Goal: Task Accomplishment & Management: Manage account settings

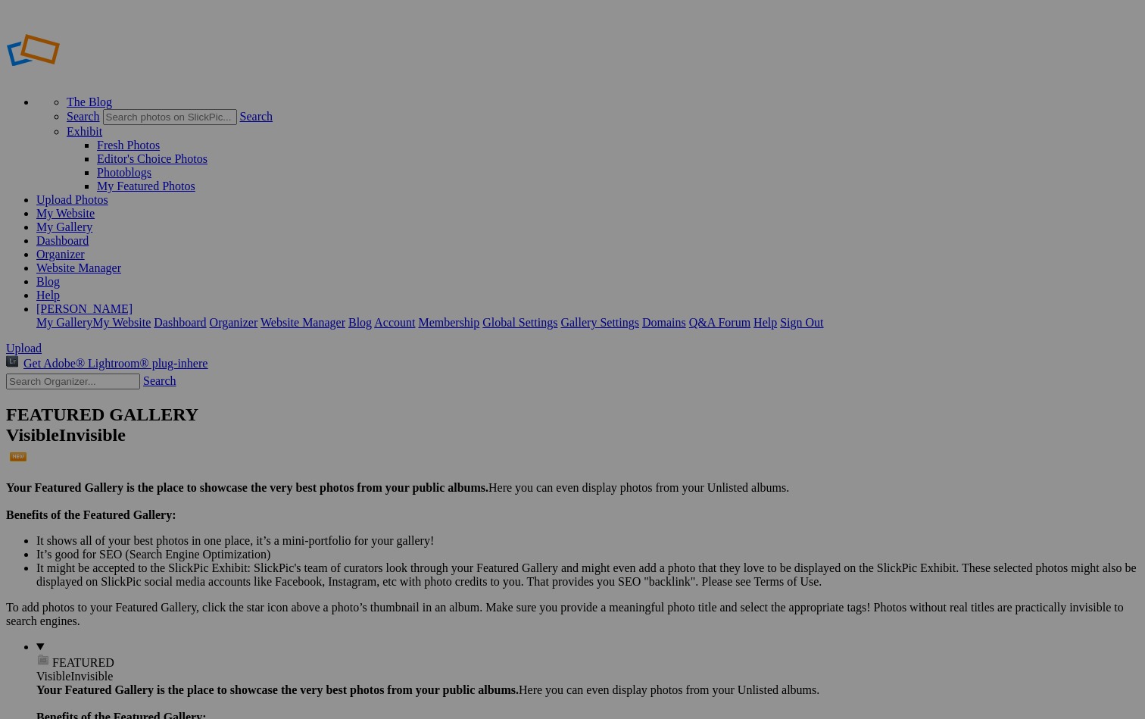
type input "[GEOGRAPHIC_DATA], [GEOGRAPHIC_DATA],[GEOGRAPHIC_DATA]-Gallery"
click at [437, 436] on span "Create" at bounding box center [421, 442] width 32 height 13
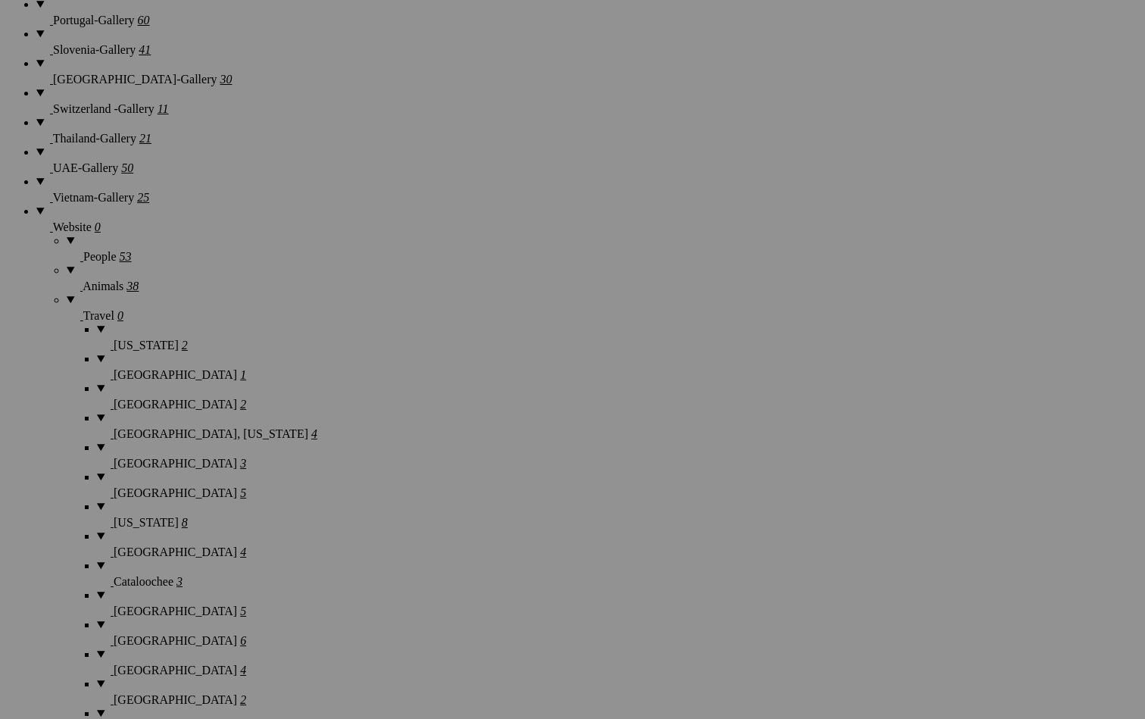
scroll to position [2194, 0]
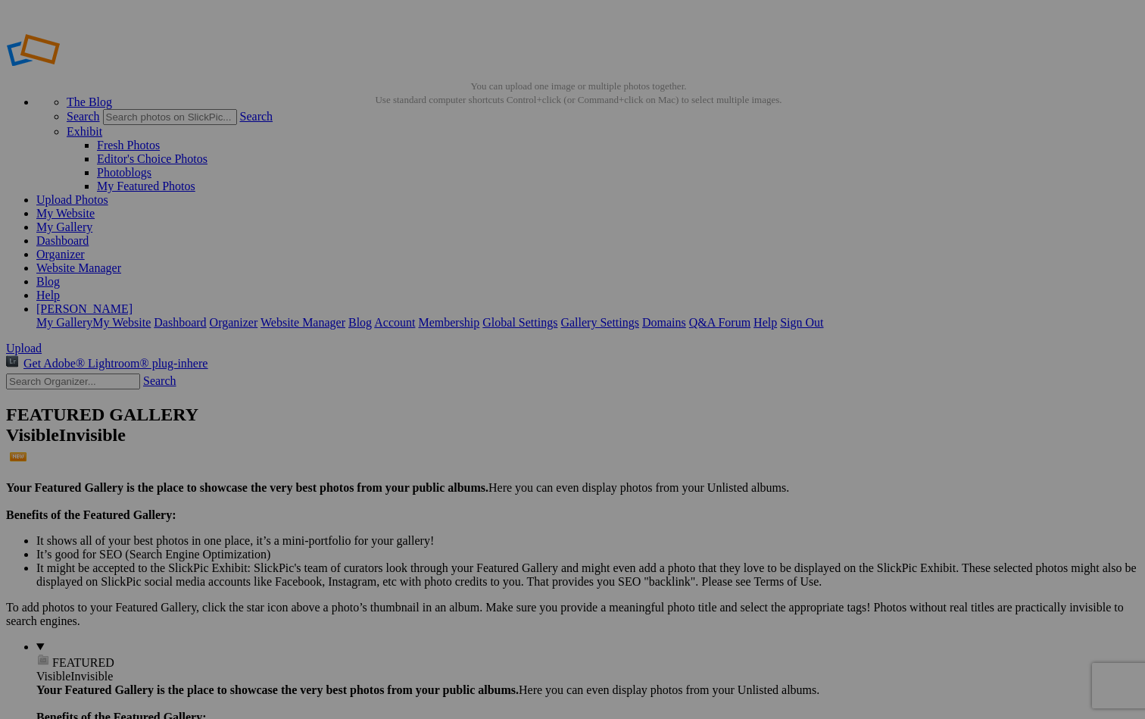
type input "[GEOGRAPHIC_DATA], [US_STATE]-Gallery"
click at [437, 267] on link "Create" at bounding box center [421, 442] width 32 height 13
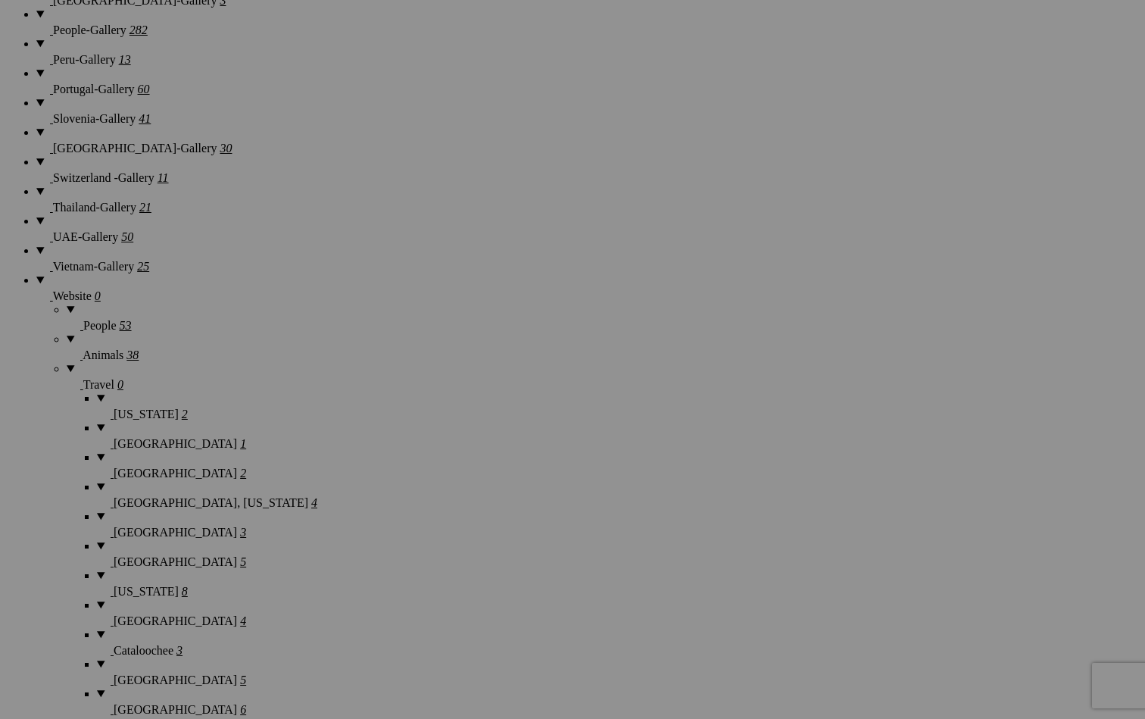
scroll to position [2127, 0]
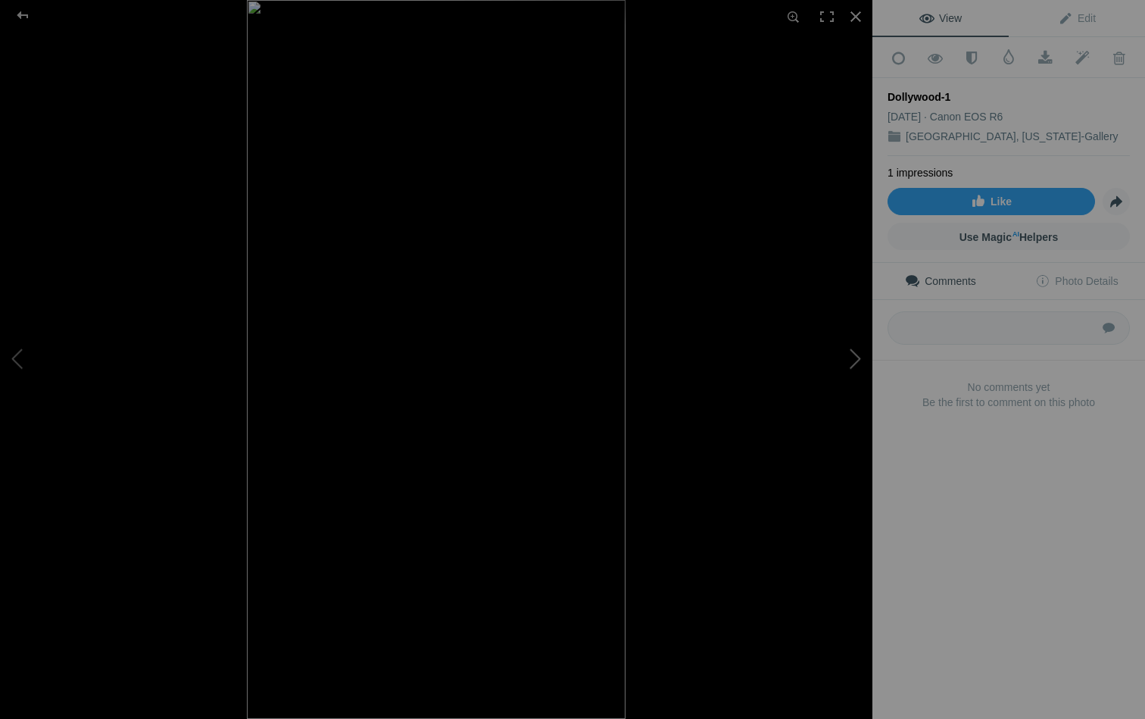
click at [862, 354] on button at bounding box center [816, 359] width 114 height 259
click at [856, 358] on button at bounding box center [816, 359] width 114 height 259
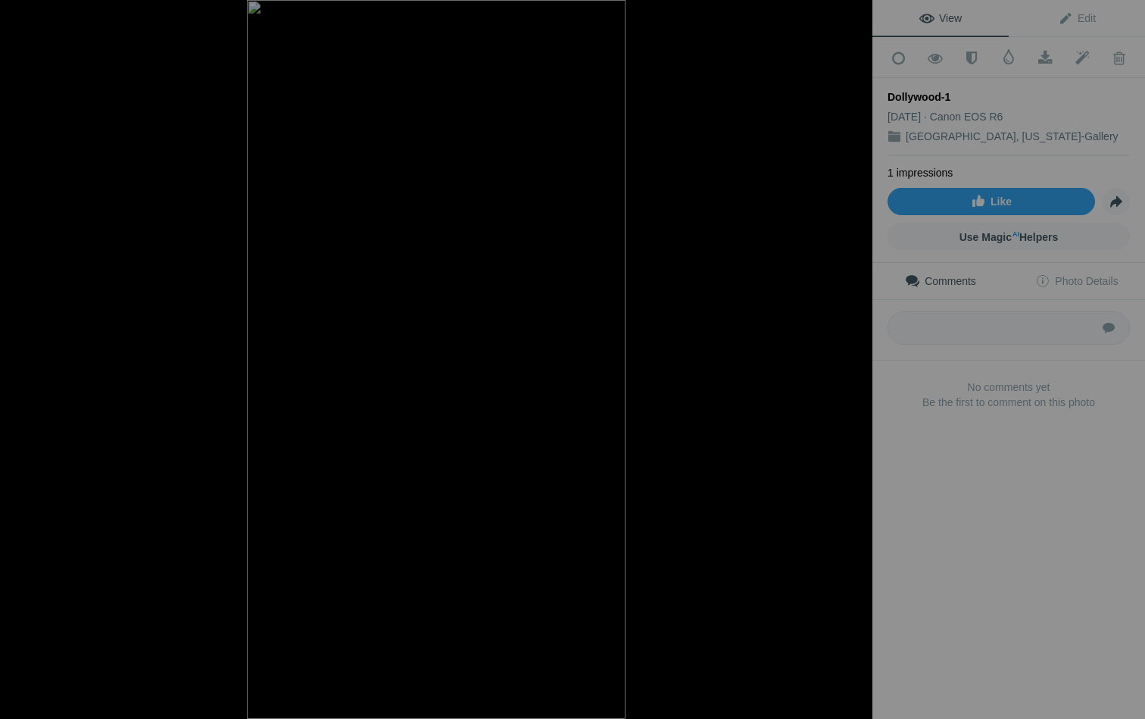
click at [856, 358] on button at bounding box center [816, 359] width 114 height 259
click at [860, 355] on button at bounding box center [816, 359] width 114 height 259
click at [23, 14] on div at bounding box center [22, 15] width 55 height 30
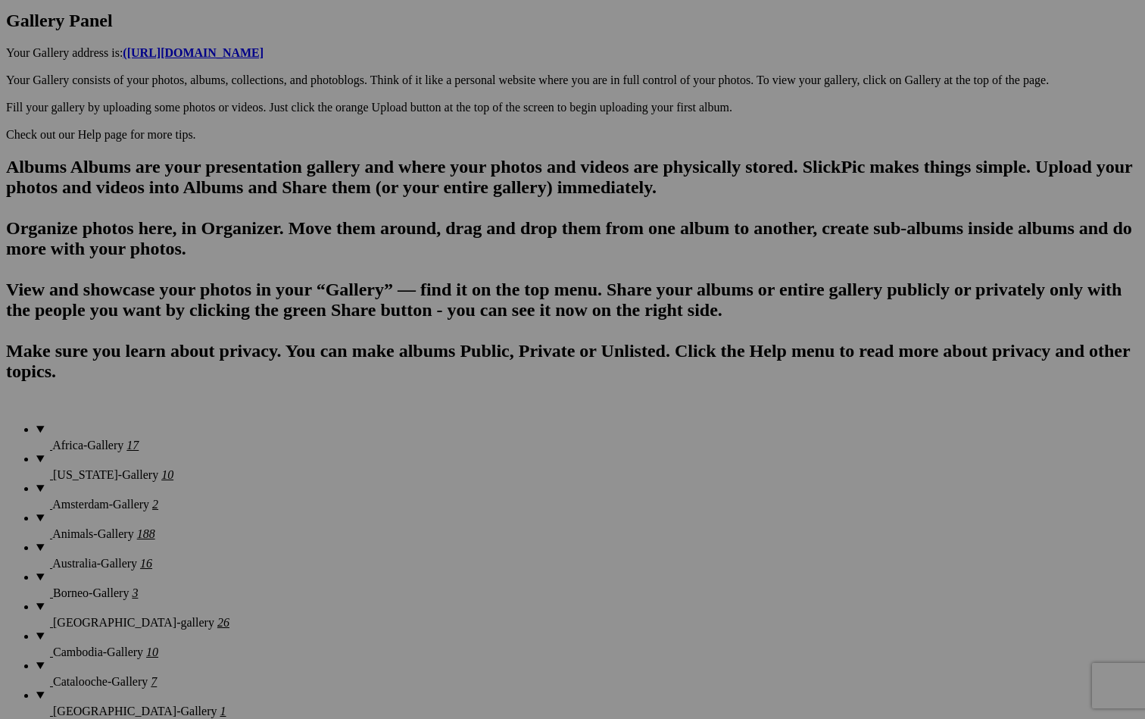
scroll to position [844, 0]
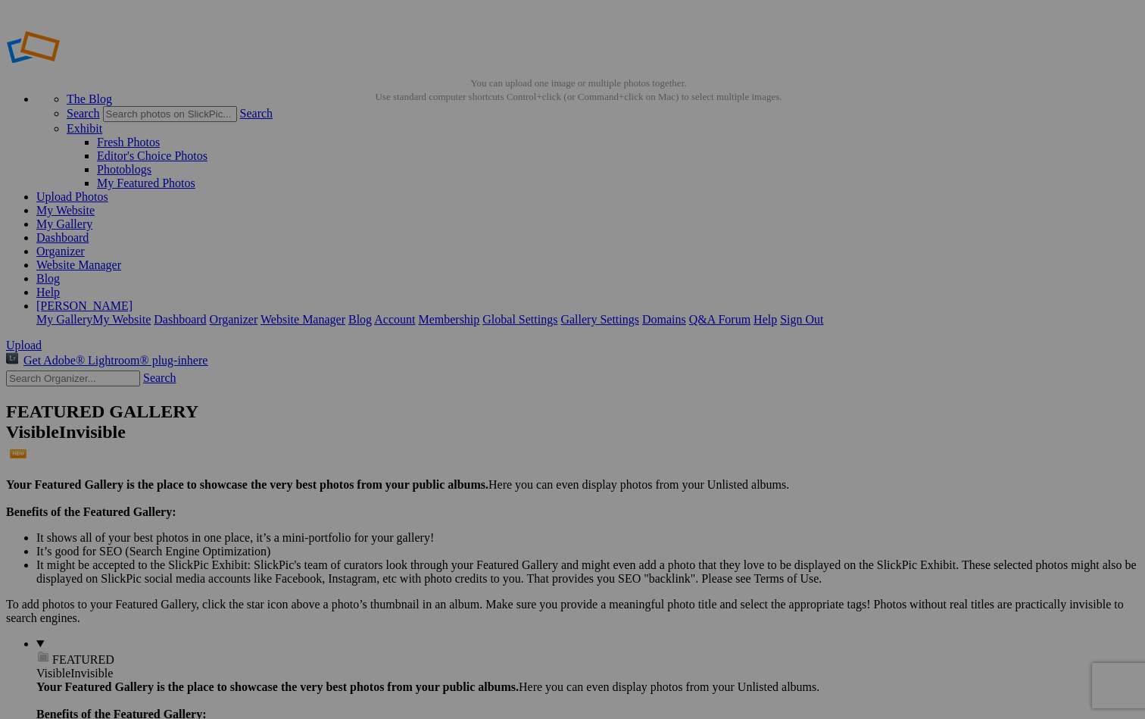
scroll to position [850, 0]
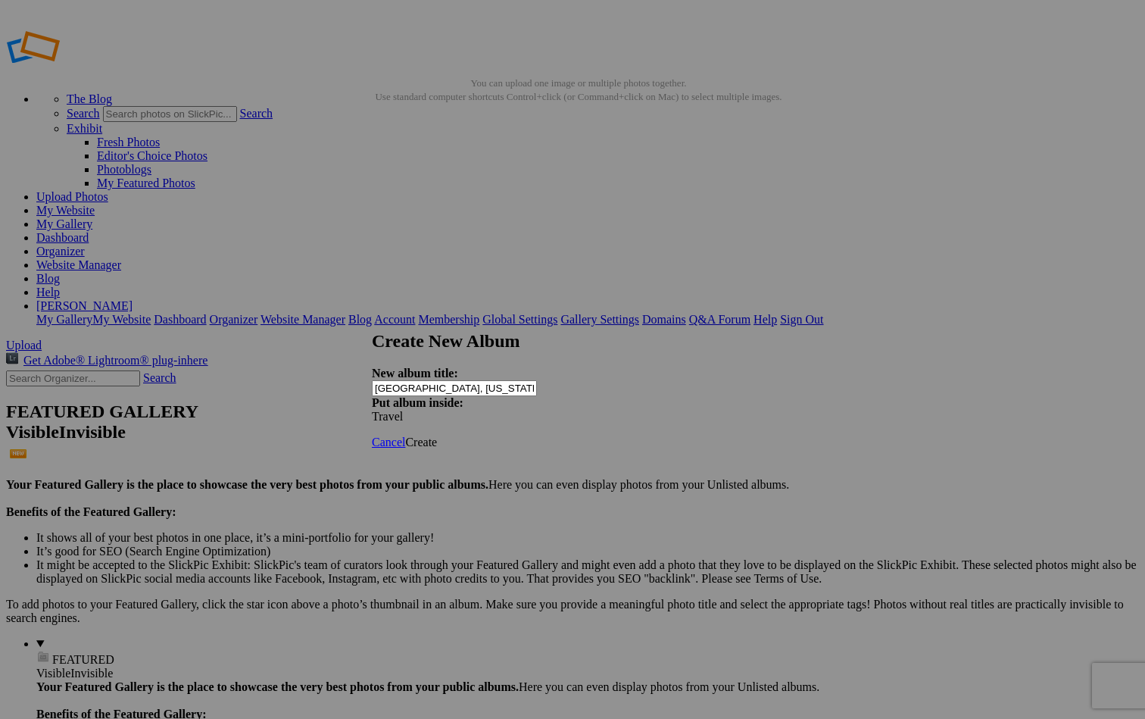
type input "Dollywood, Tennessee"
click at [437, 436] on link "Create" at bounding box center [421, 442] width 32 height 13
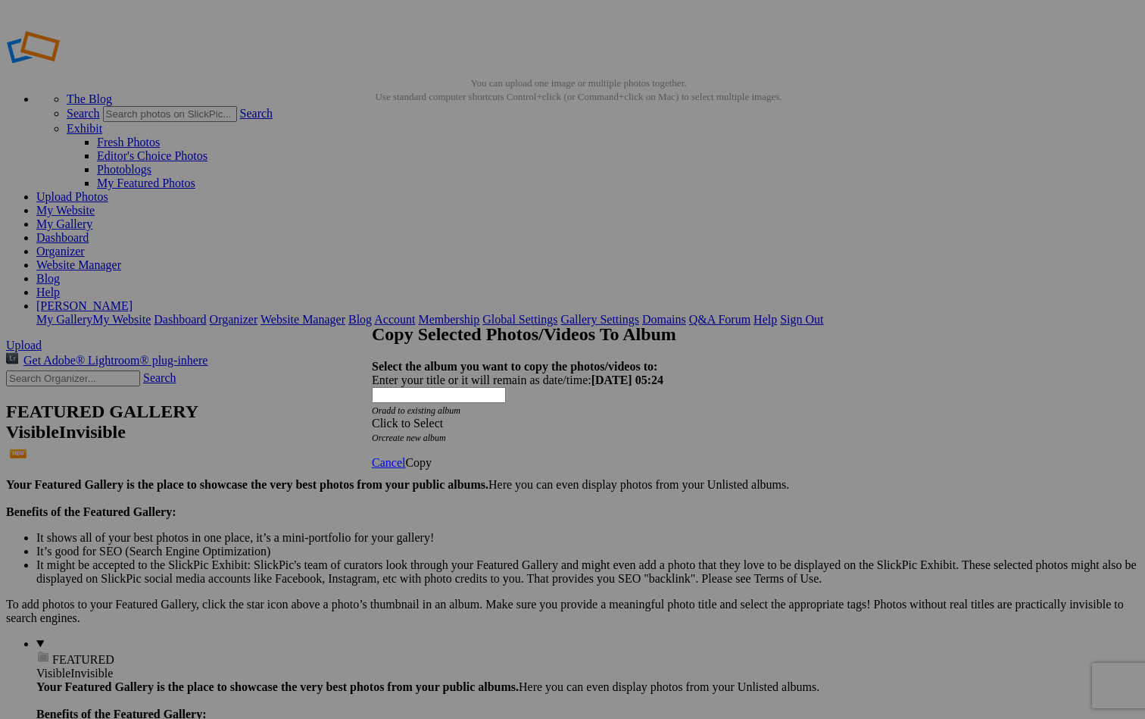
click at [592, 417] on div "Click to Select" at bounding box center [572, 424] width 401 height 14
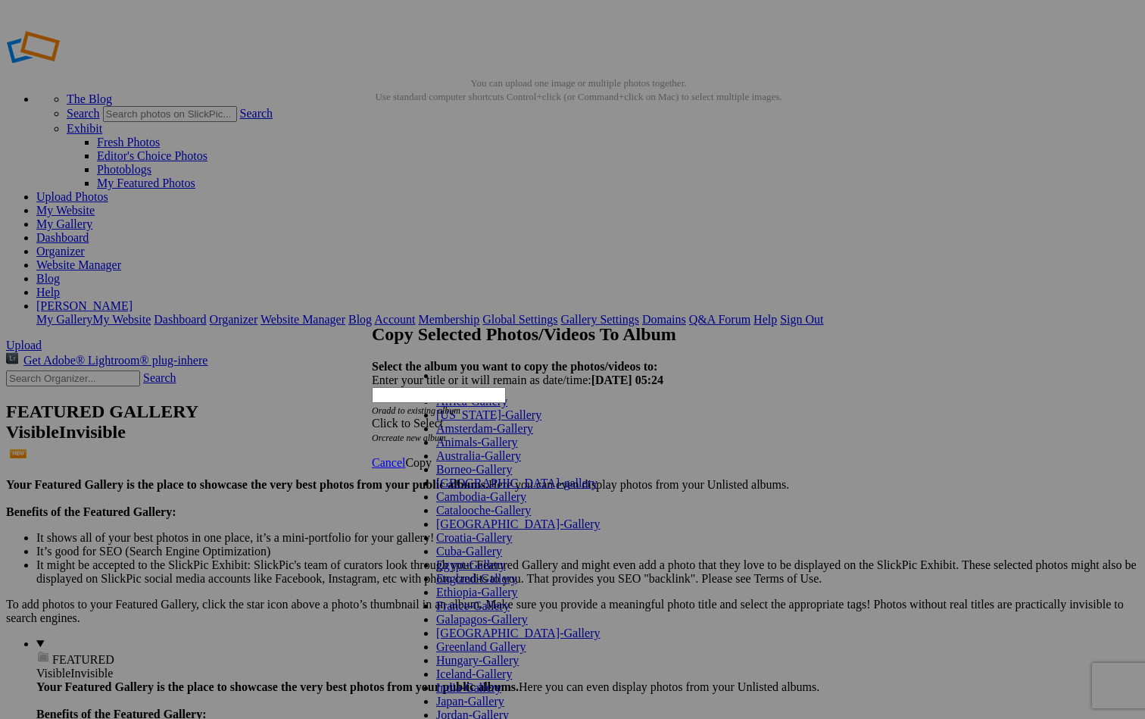
scroll to position [722, 0]
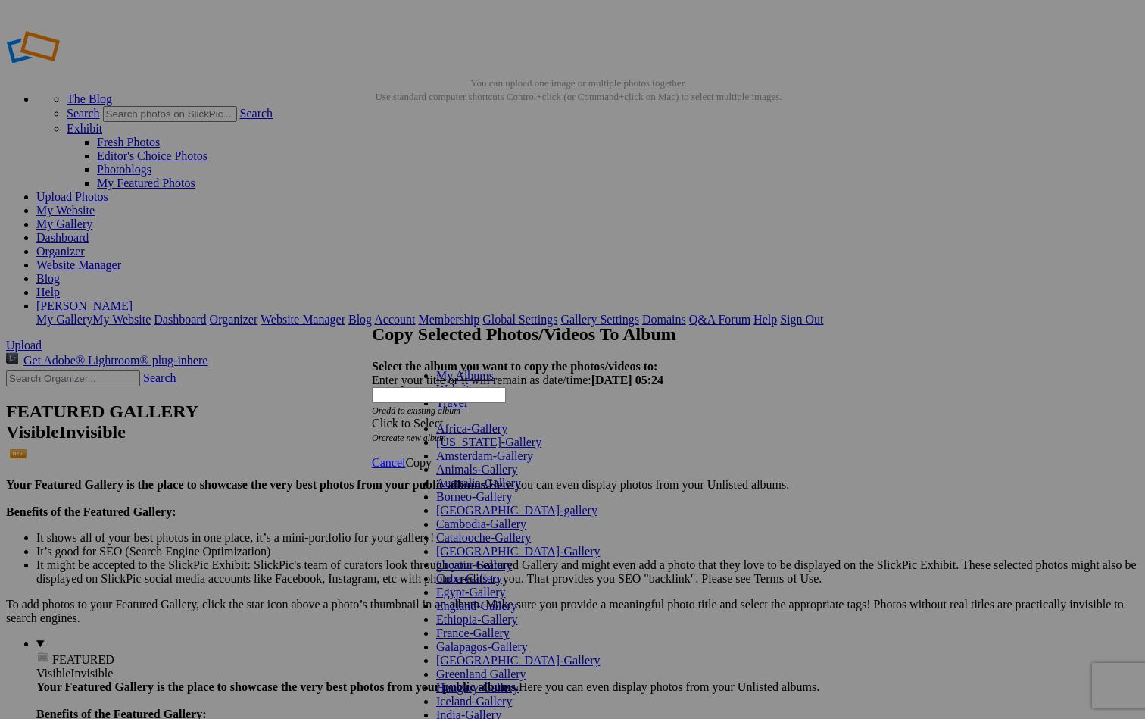
scroll to position [665, 0]
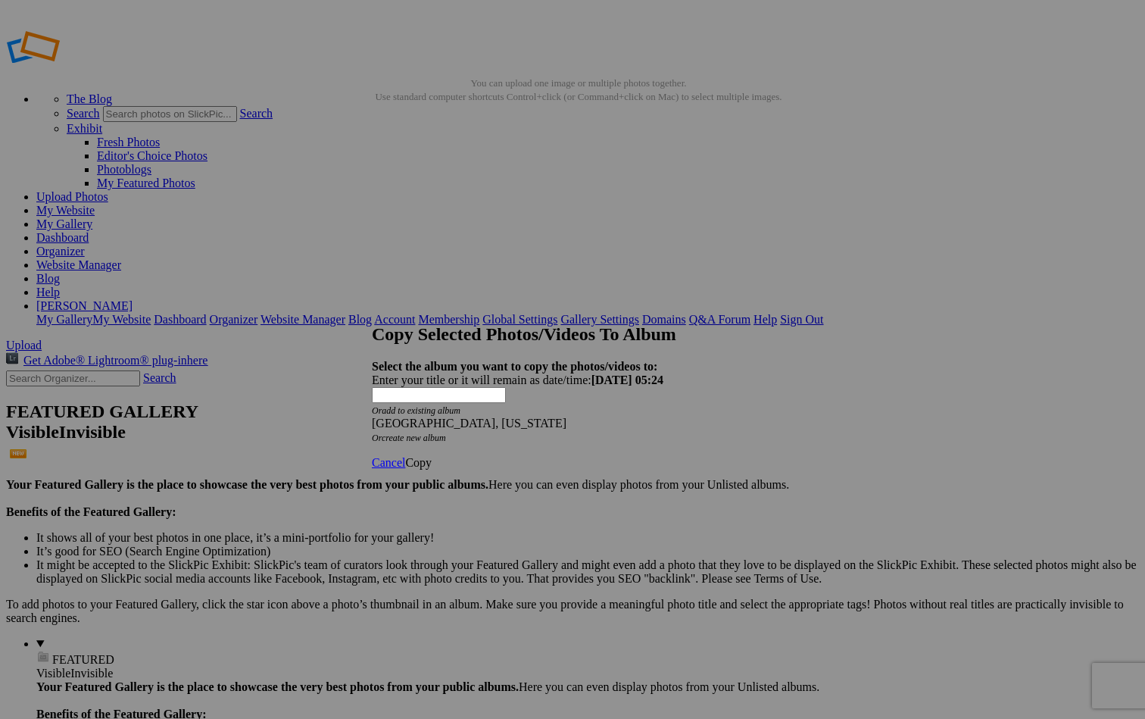
click at [432, 456] on span "Copy" at bounding box center [418, 462] width 27 height 13
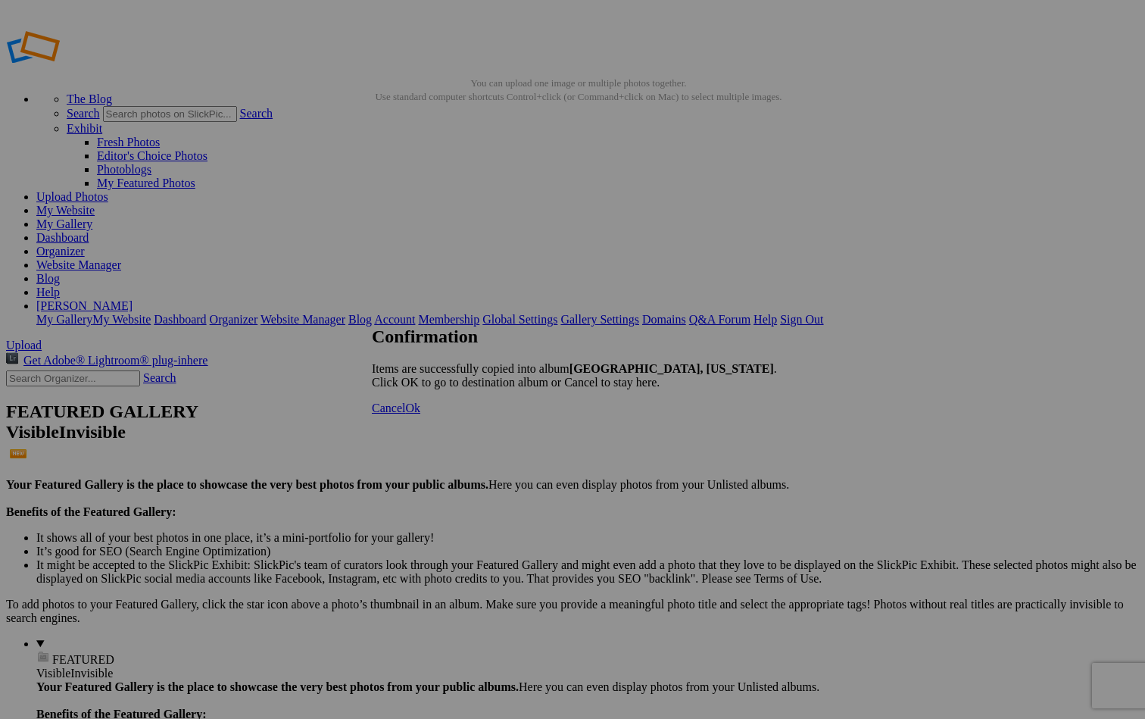
click at [405, 414] on span "Cancel" at bounding box center [388, 407] width 33 height 13
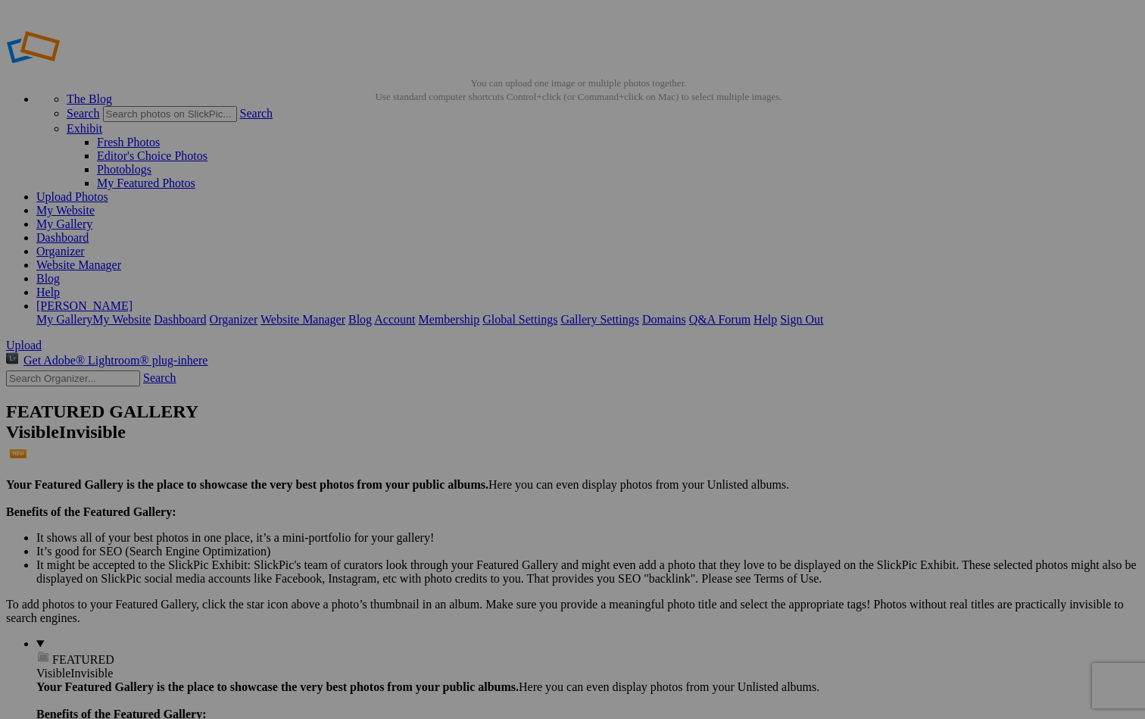
click at [121, 258] on link "Website Manager" at bounding box center [78, 264] width 85 height 13
